Goal: Information Seeking & Learning: Learn about a topic

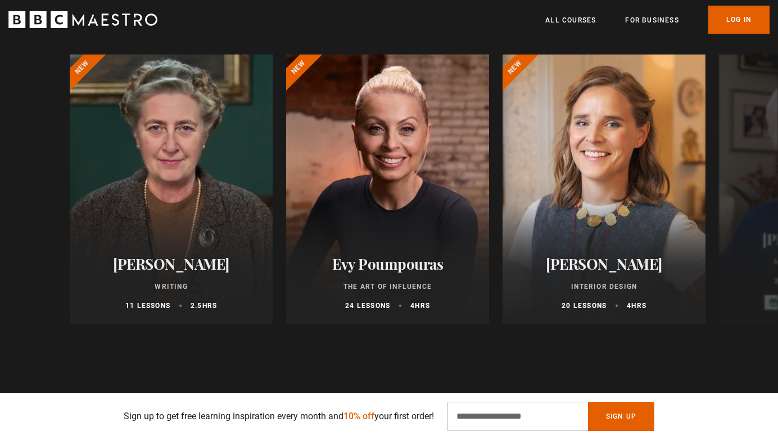
scroll to position [570, 0]
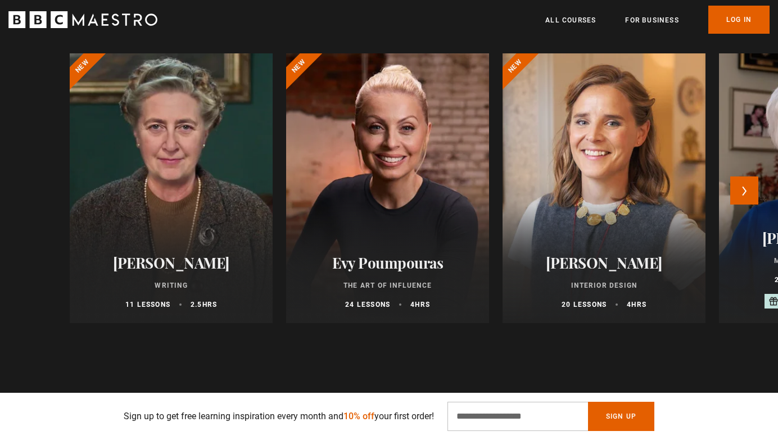
click at [188, 258] on h2 "[PERSON_NAME]" at bounding box center [171, 262] width 176 height 17
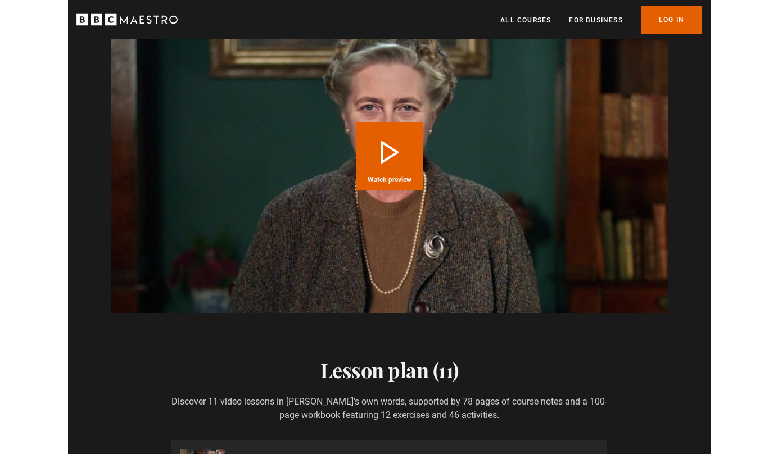
scroll to position [0, 442]
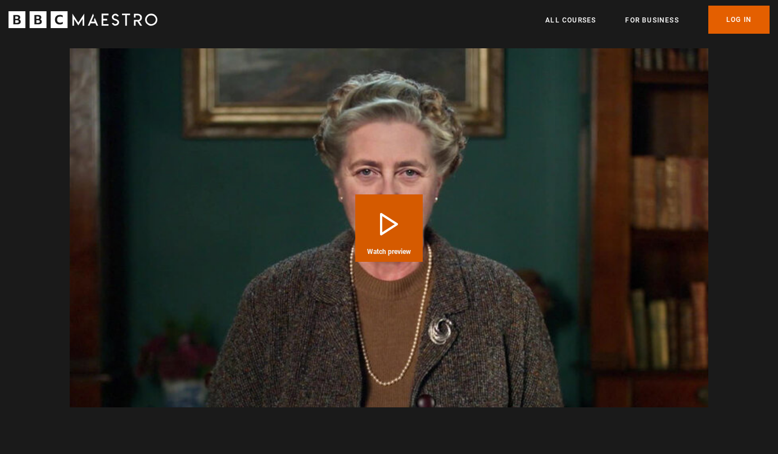
click at [388, 213] on button "Play Course overview for Writing with [PERSON_NAME] Watch preview" at bounding box center [388, 227] width 67 height 67
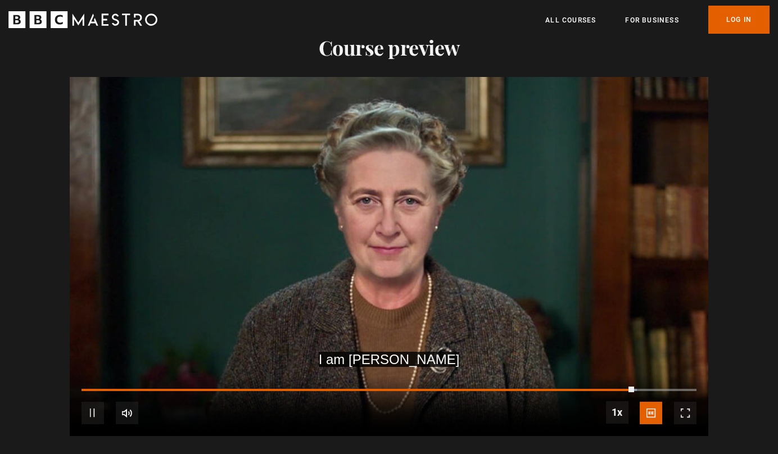
scroll to position [0, 1914]
click at [447, 199] on video "Video Player" at bounding box center [389, 256] width 638 height 359
click at [452, 204] on video "Video Player" at bounding box center [389, 256] width 638 height 359
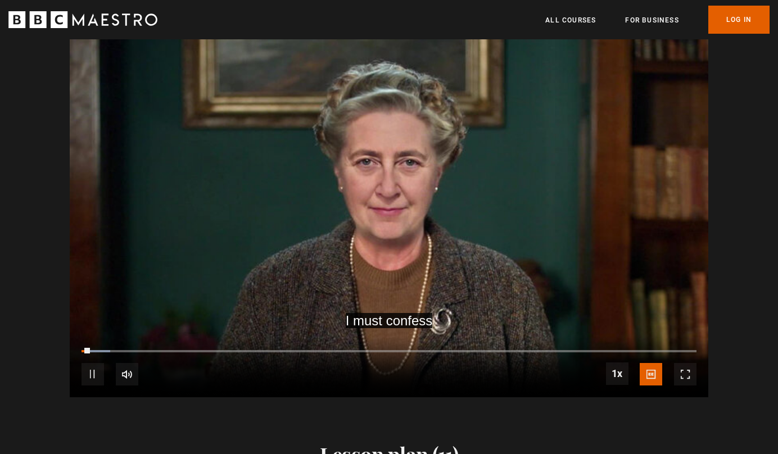
scroll to position [946, 0]
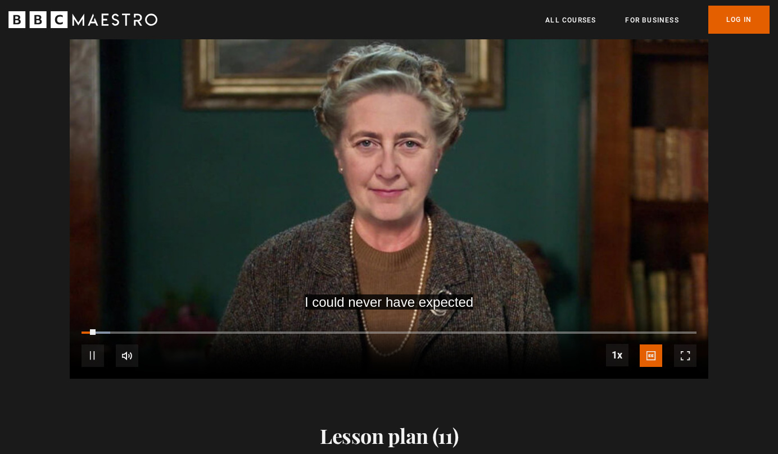
click at [89, 344] on span "Video Player" at bounding box center [92, 355] width 22 height 22
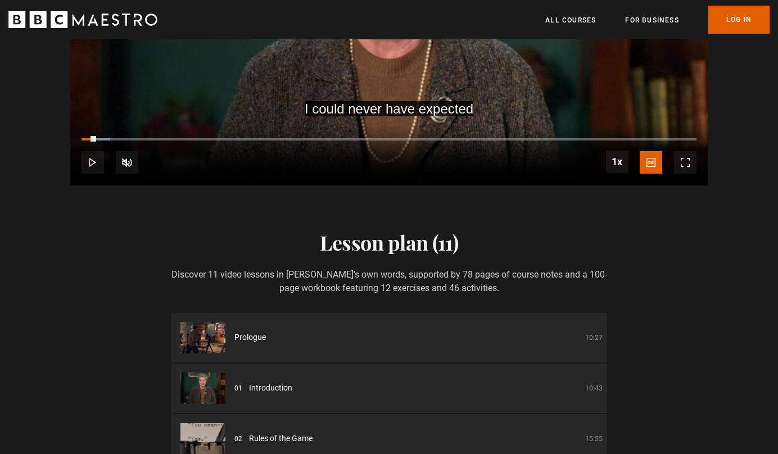
scroll to position [0, 0]
click at [232, 326] on li "Prologue 10:27" at bounding box center [388, 337] width 435 height 49
click at [211, 323] on img at bounding box center [202, 337] width 45 height 31
click at [249, 331] on span "Prologue" at bounding box center [249, 337] width 31 height 12
click at [594, 333] on p "10:27" at bounding box center [593, 338] width 17 height 10
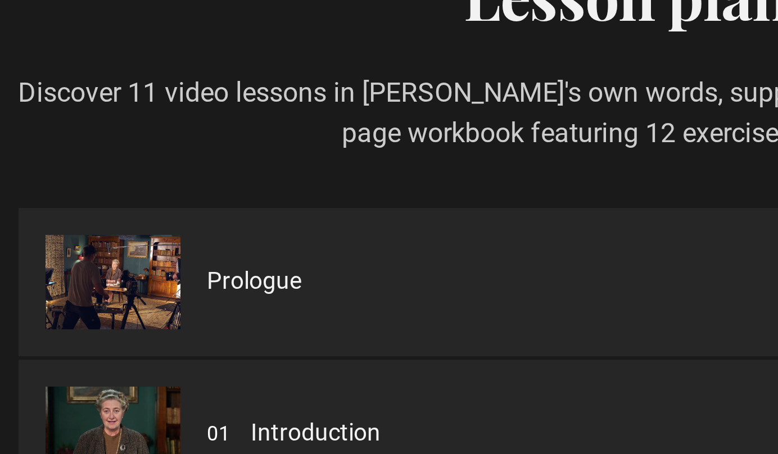
click at [180, 381] on img at bounding box center [202, 396] width 45 height 31
click at [180, 431] on img at bounding box center [202, 446] width 45 height 31
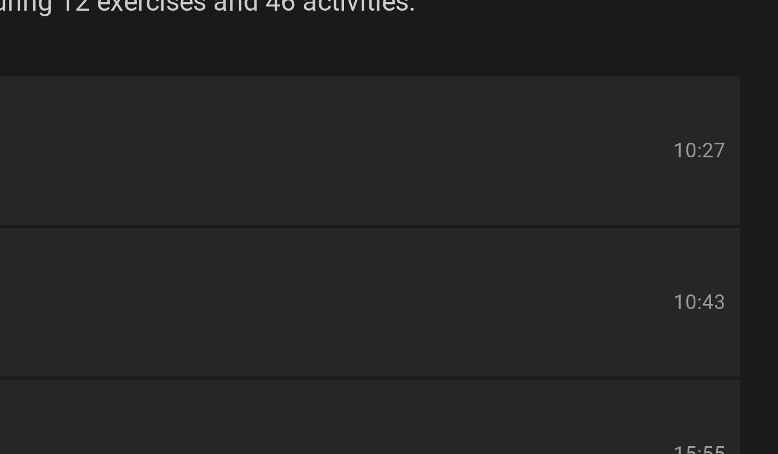
click at [585, 398] on p "10:43" at bounding box center [593, 403] width 17 height 10
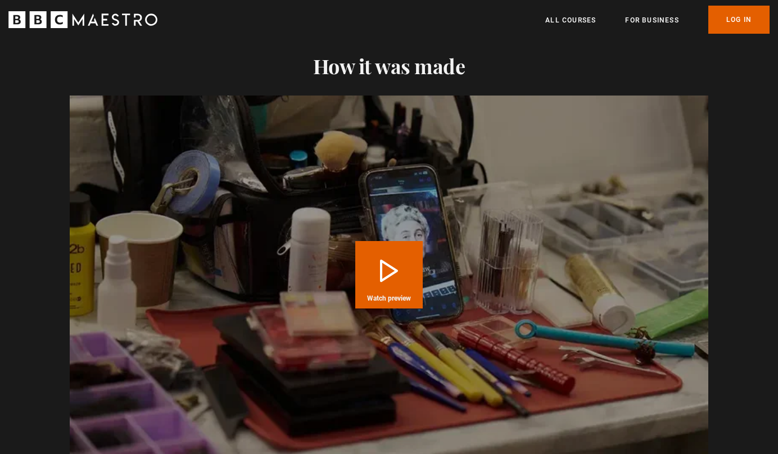
scroll to position [1727, 0]
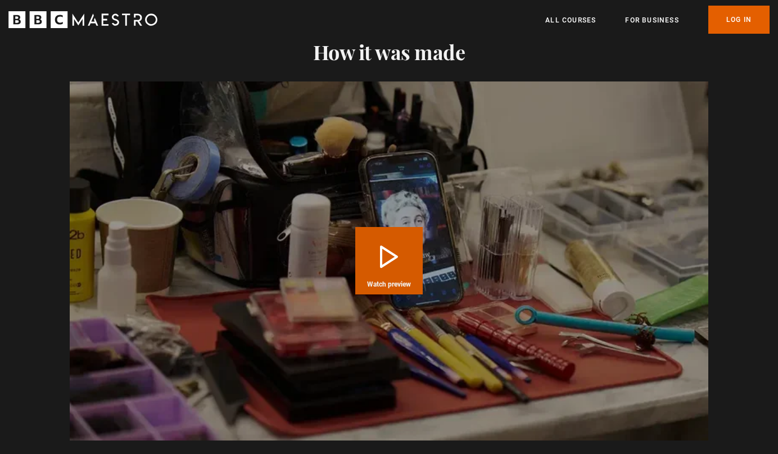
click at [385, 245] on button "Play Course overview for Writing with [PERSON_NAME] Watch preview" at bounding box center [388, 260] width 67 height 67
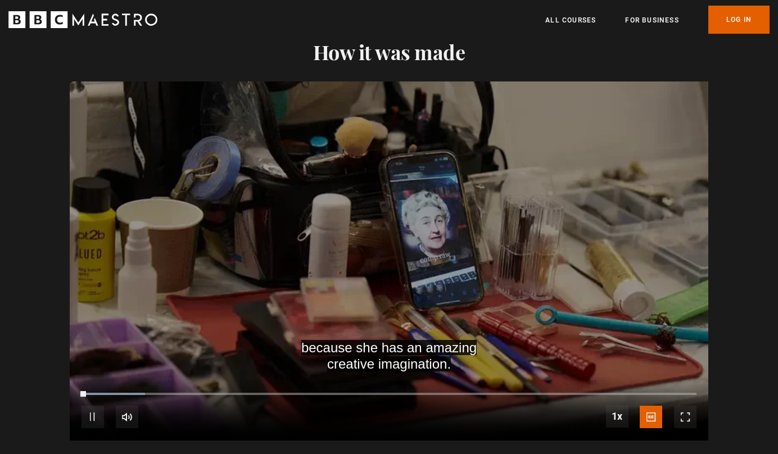
click at [129, 379] on div "10s Skip Back 10 seconds Pause 10s Skip Forward 10 seconds Loaded : 10.34% 00:5…" at bounding box center [389, 409] width 638 height 62
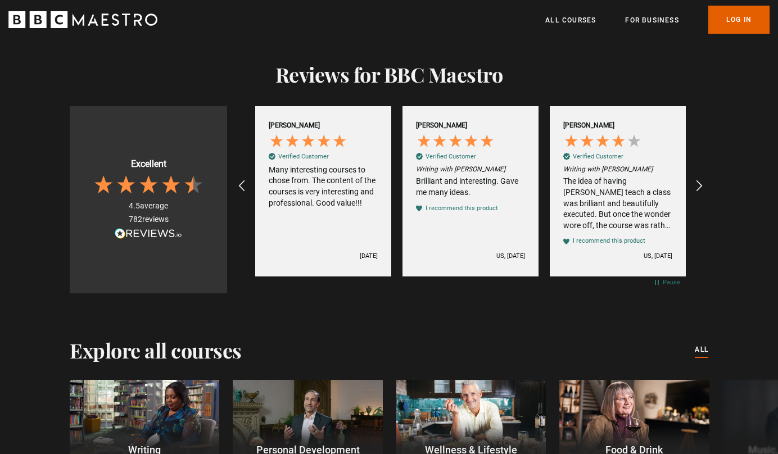
scroll to position [2513, 0]
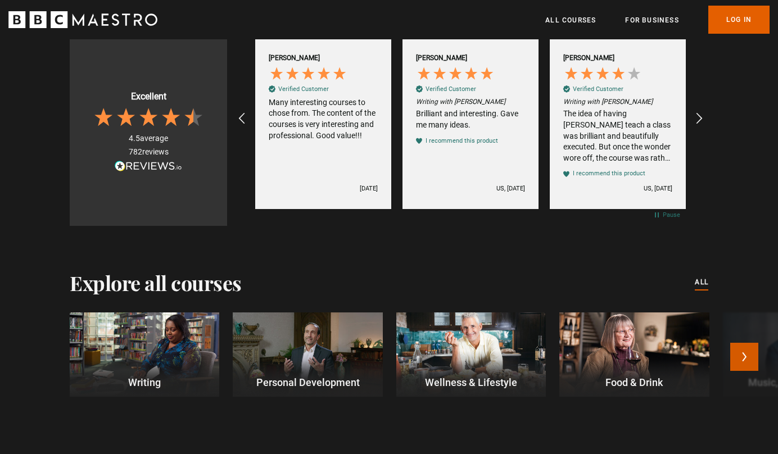
click at [743, 343] on button "Next" at bounding box center [744, 357] width 28 height 28
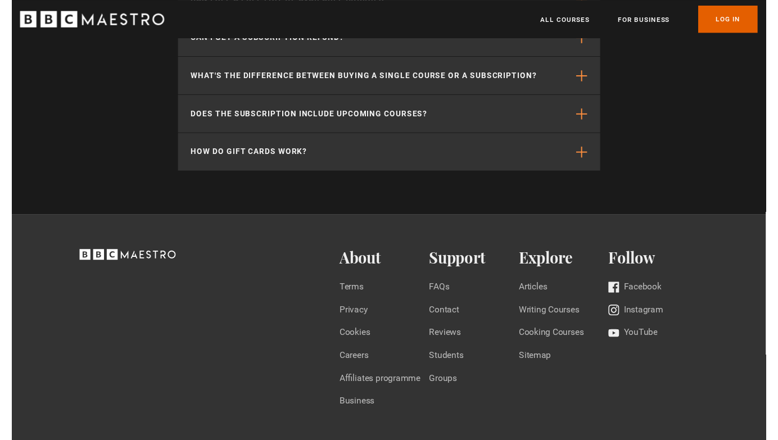
scroll to position [3462, 0]
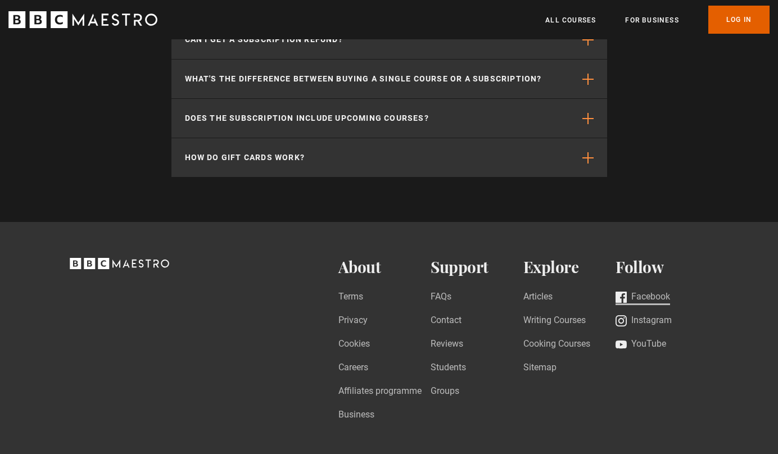
click at [649, 290] on link "Facebook" at bounding box center [642, 297] width 54 height 15
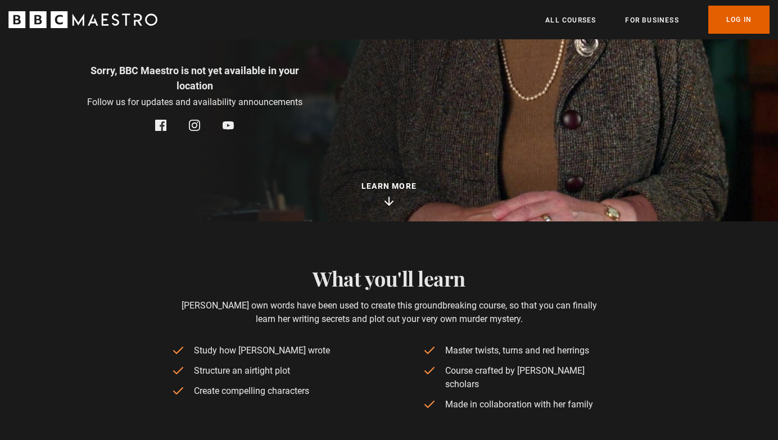
scroll to position [25, 0]
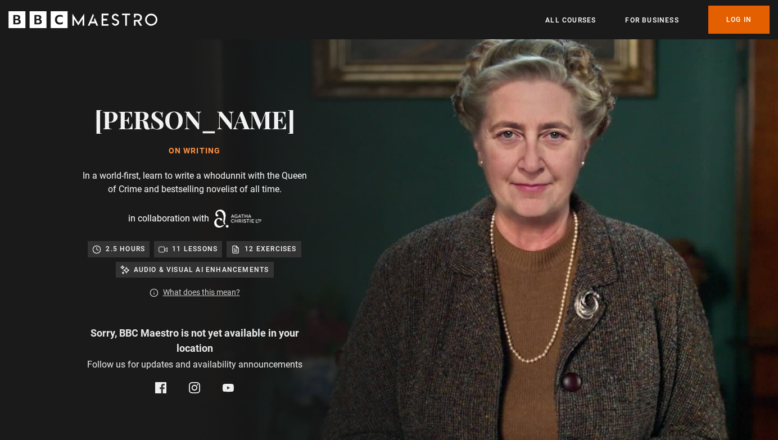
click at [547, 136] on img at bounding box center [428, 249] width 778 height 469
click at [552, 125] on img at bounding box center [428, 249] width 778 height 469
click at [169, 251] on div "11 lessons" at bounding box center [187, 248] width 59 height 11
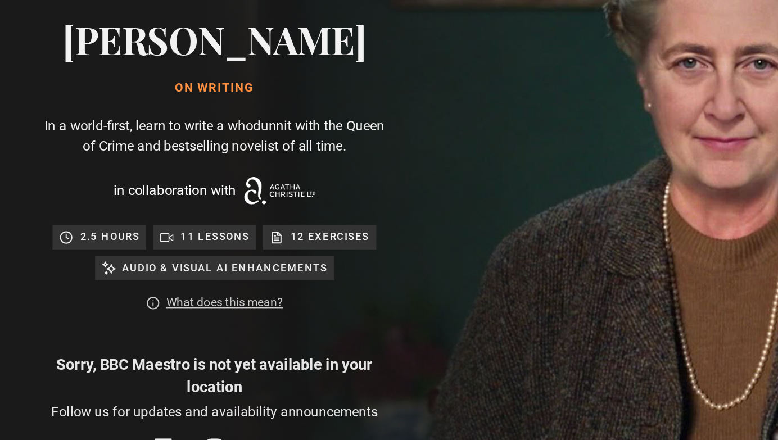
scroll to position [0, 294]
click at [120, 274] on icon at bounding box center [124, 278] width 9 height 8
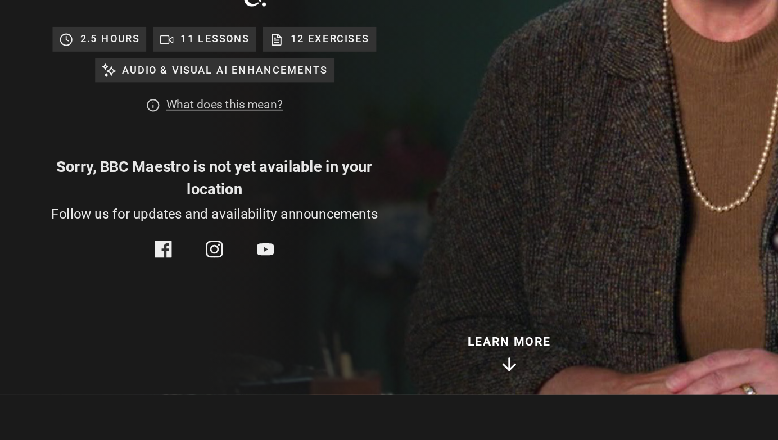
scroll to position [156, 0]
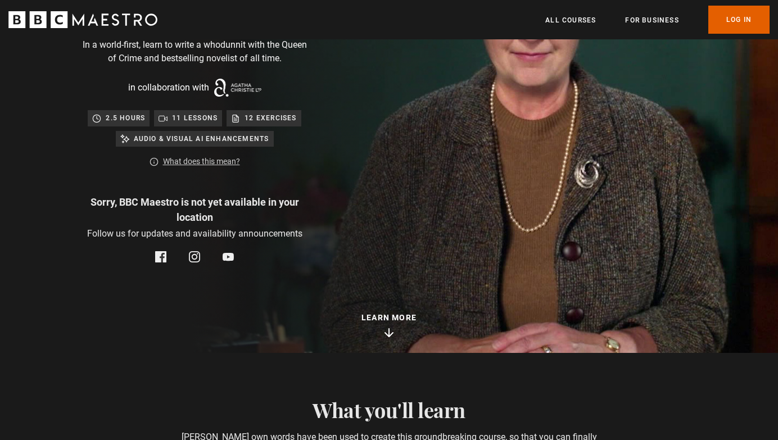
click at [191, 257] on icon at bounding box center [194, 256] width 11 height 11
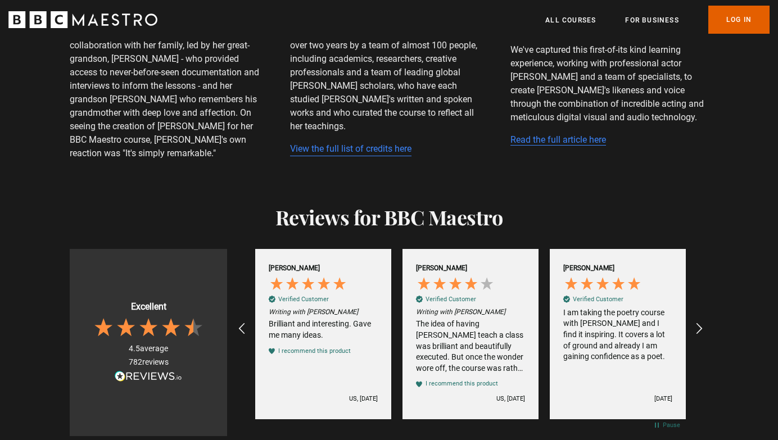
scroll to position [2305, 0]
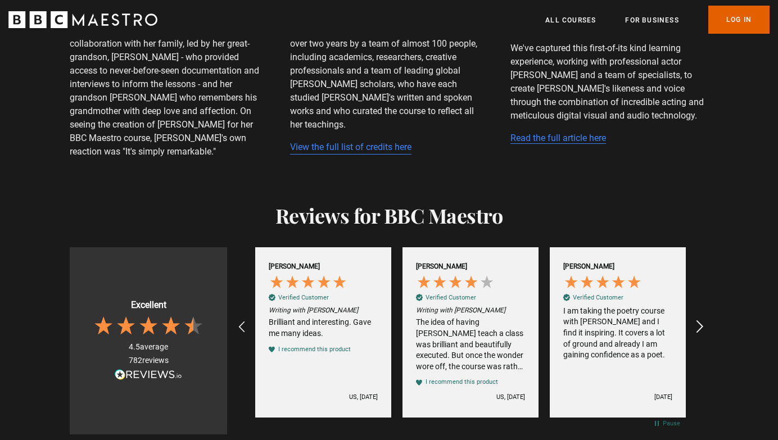
click at [697, 319] on icon "REVIEWS.io Carousel Scroll Right" at bounding box center [700, 327] width 16 height 16
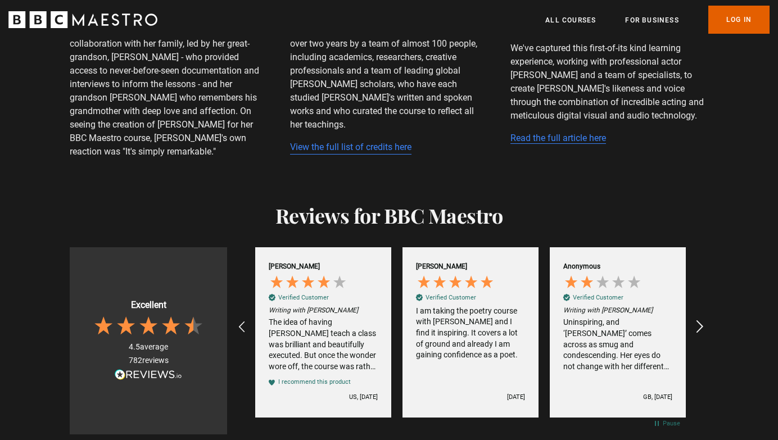
click at [699, 319] on icon "REVIEWS.io Carousel Scroll Right" at bounding box center [700, 327] width 16 height 16
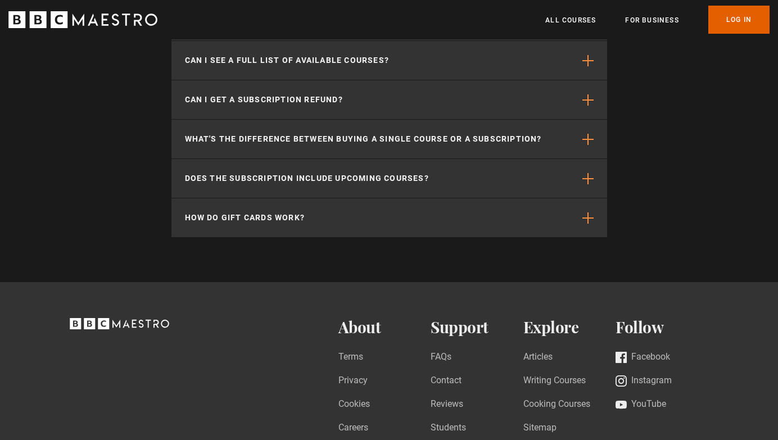
scroll to position [3403, 0]
click at [653, 396] on link "YouTube" at bounding box center [640, 403] width 51 height 15
